Goal: Task Accomplishment & Management: Use online tool/utility

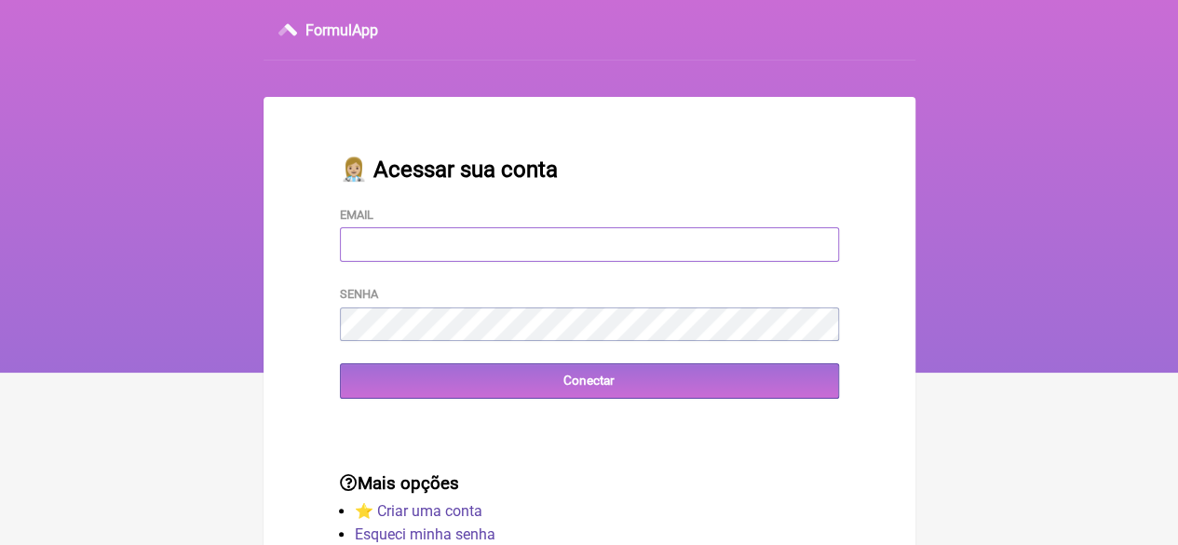
type input "[EMAIL_ADDRESS][DOMAIN_NAME]"
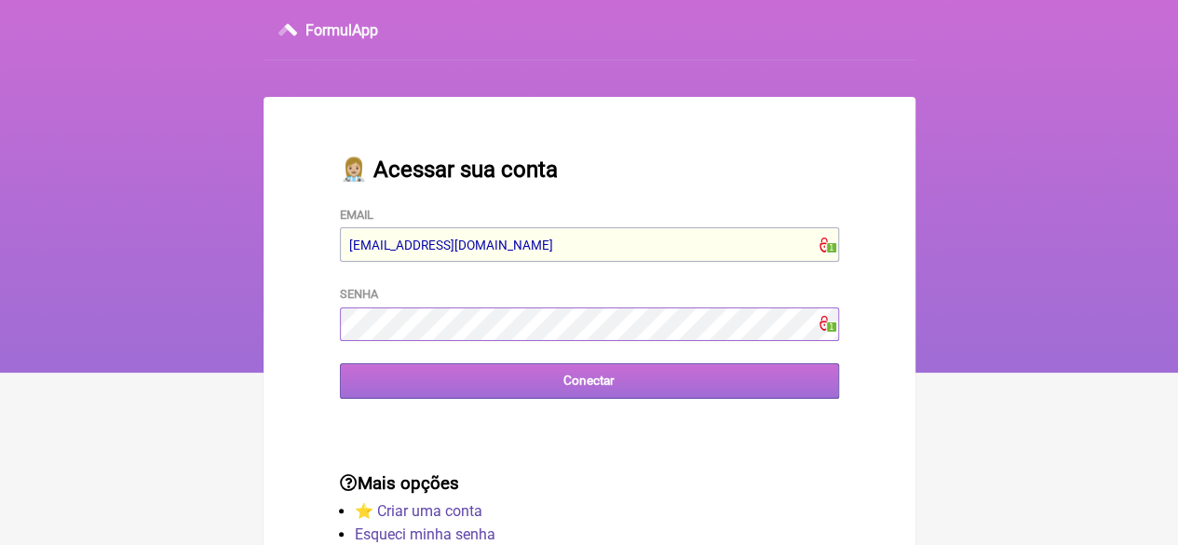
click at [590, 386] on input "Conectar" at bounding box center [589, 380] width 499 height 34
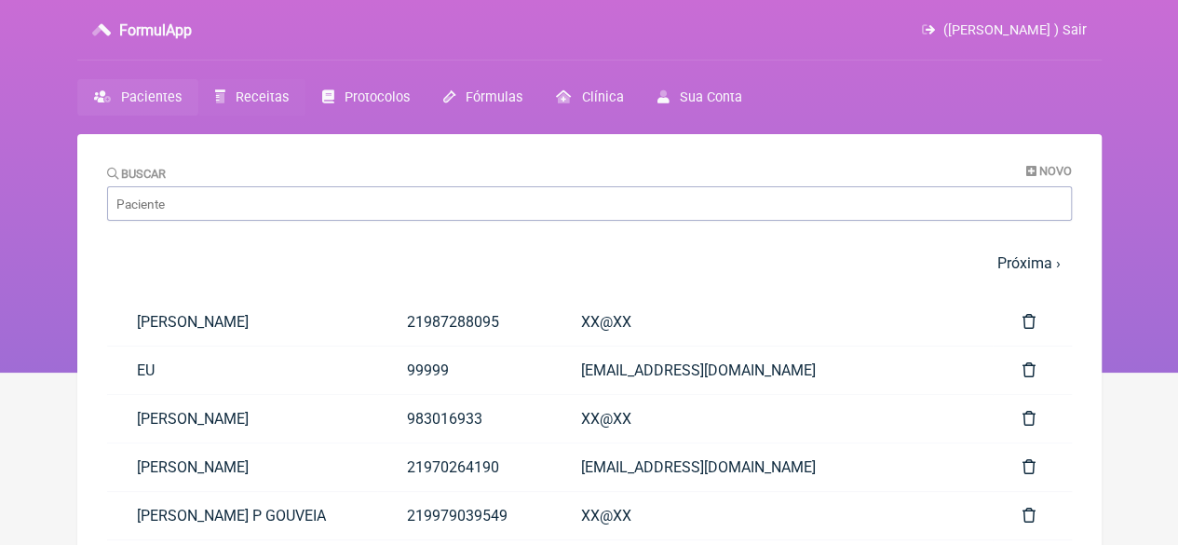
click at [264, 89] on span "Receitas" at bounding box center [262, 97] width 53 height 16
